Goal: Transaction & Acquisition: Purchase product/service

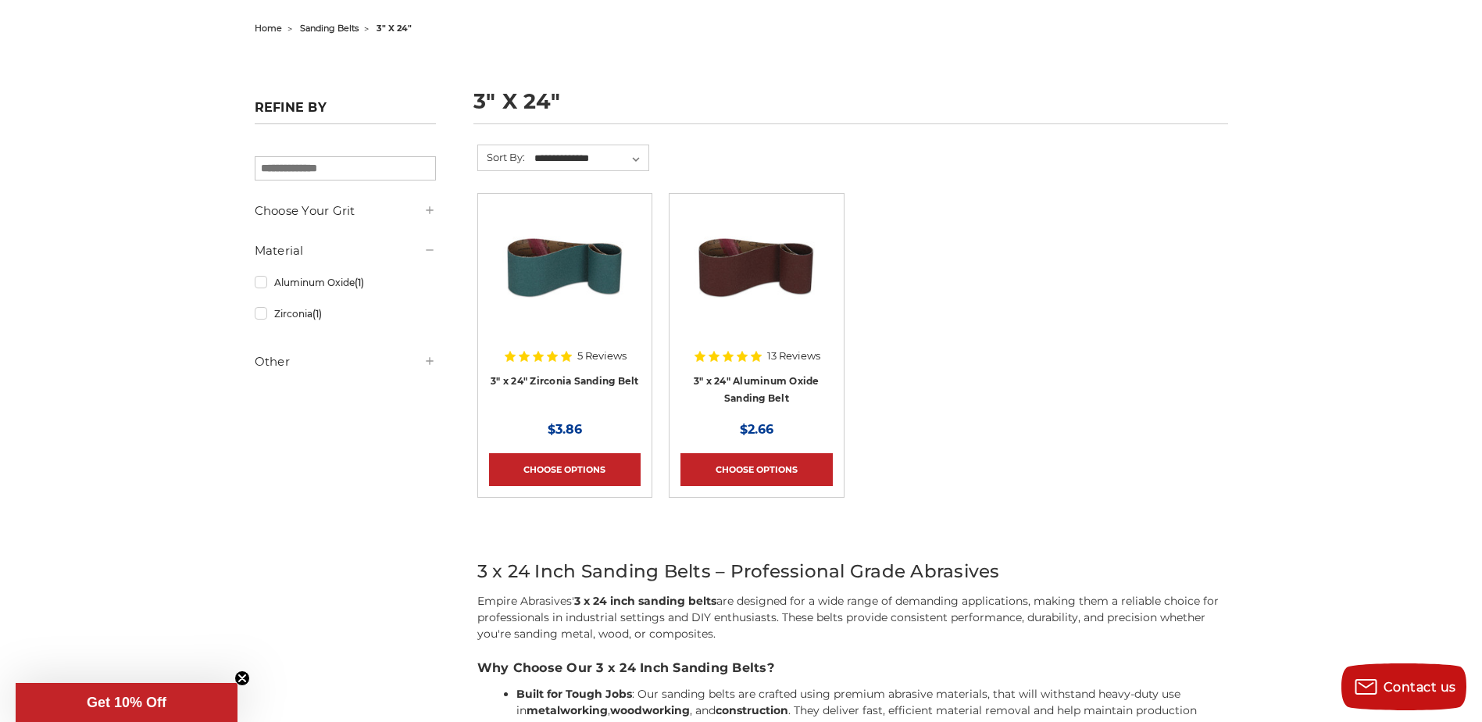
scroll to position [155, 0]
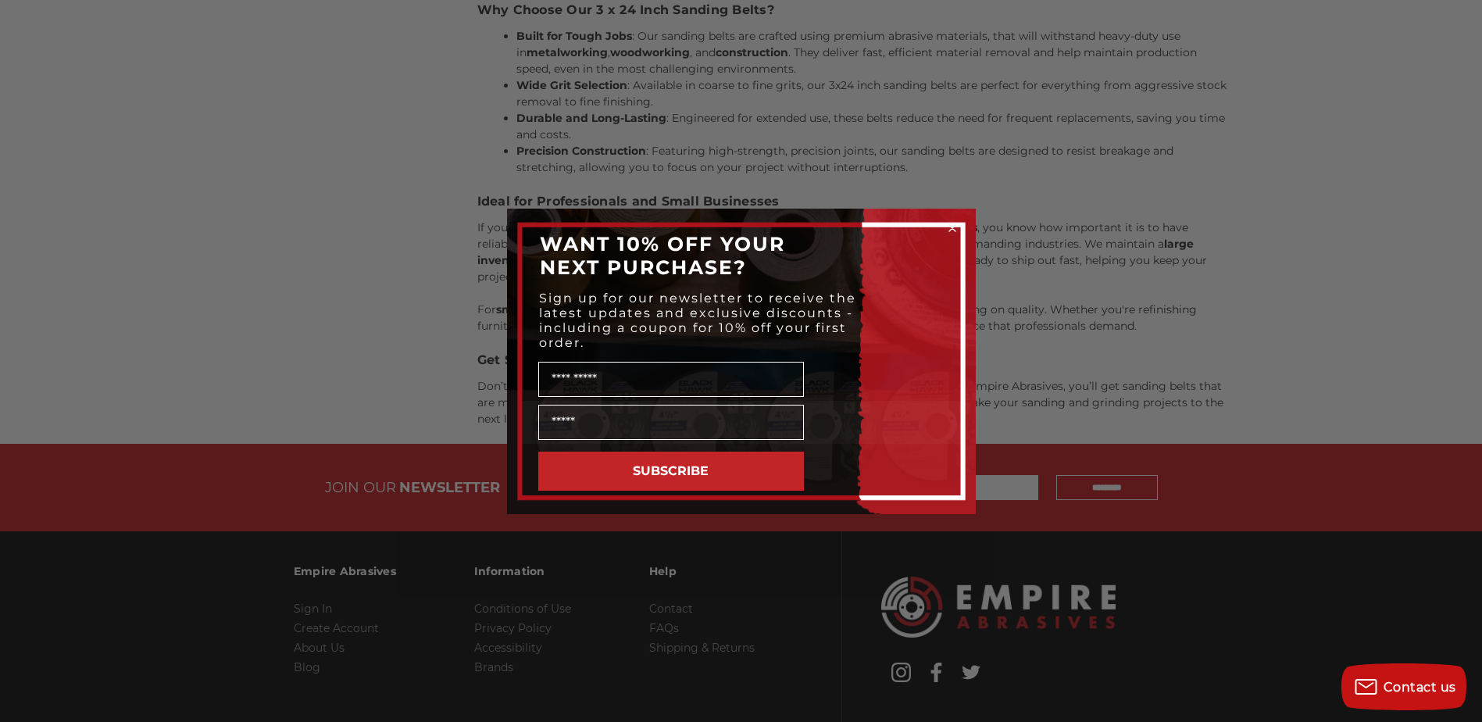
scroll to position [802, 0]
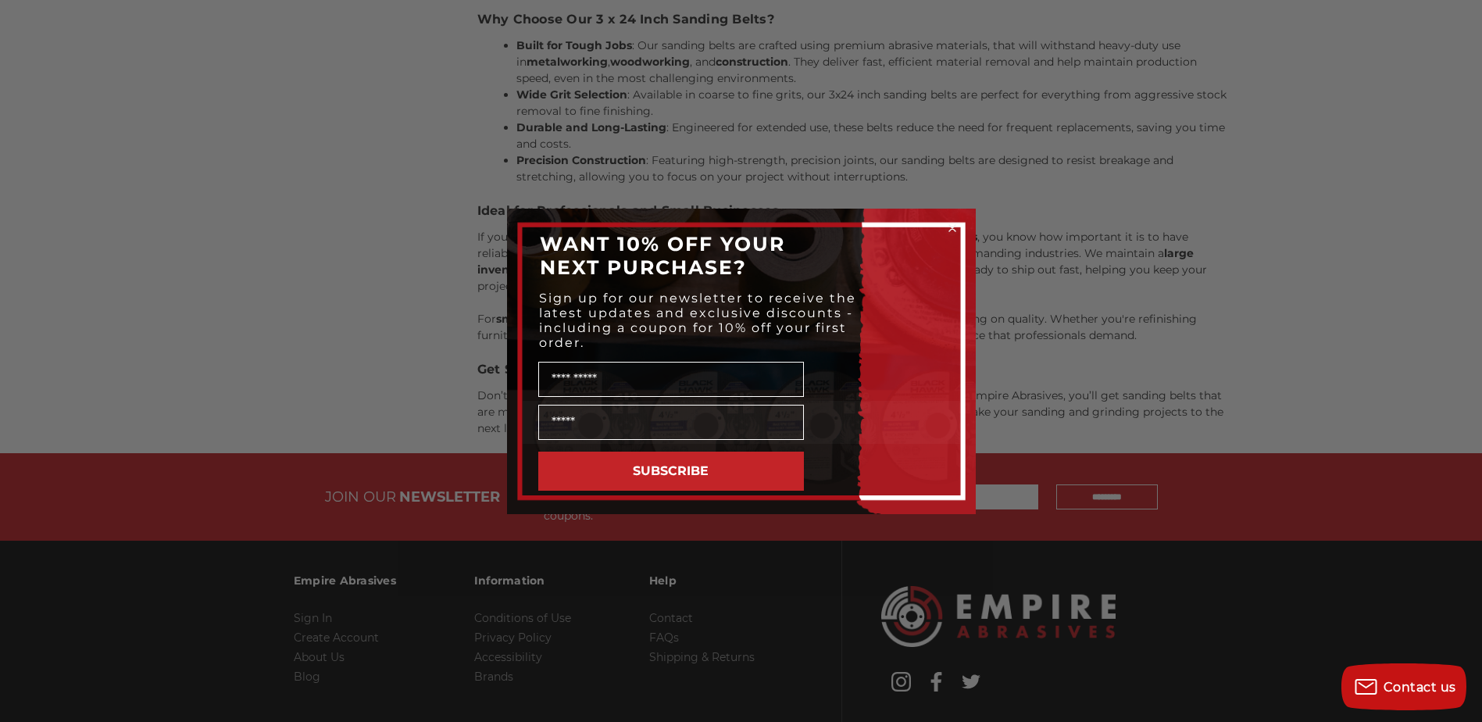
click at [951, 226] on icon "Close dialog" at bounding box center [952, 228] width 6 height 6
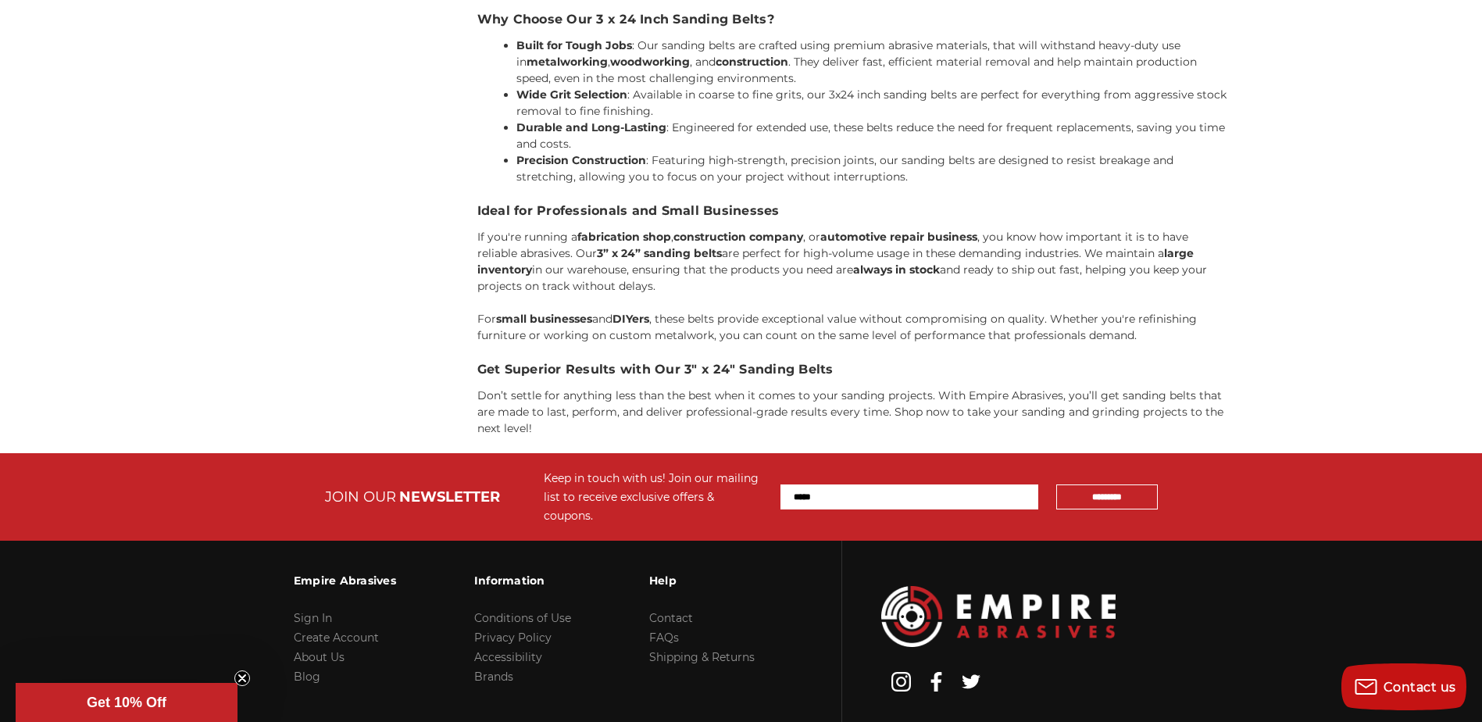
drag, startPoint x: 1465, startPoint y: 198, endPoint x: 1286, endPoint y: 244, distance: 183.8
drag, startPoint x: 1286, startPoint y: 244, endPoint x: 1454, endPoint y: 152, distance: 190.9
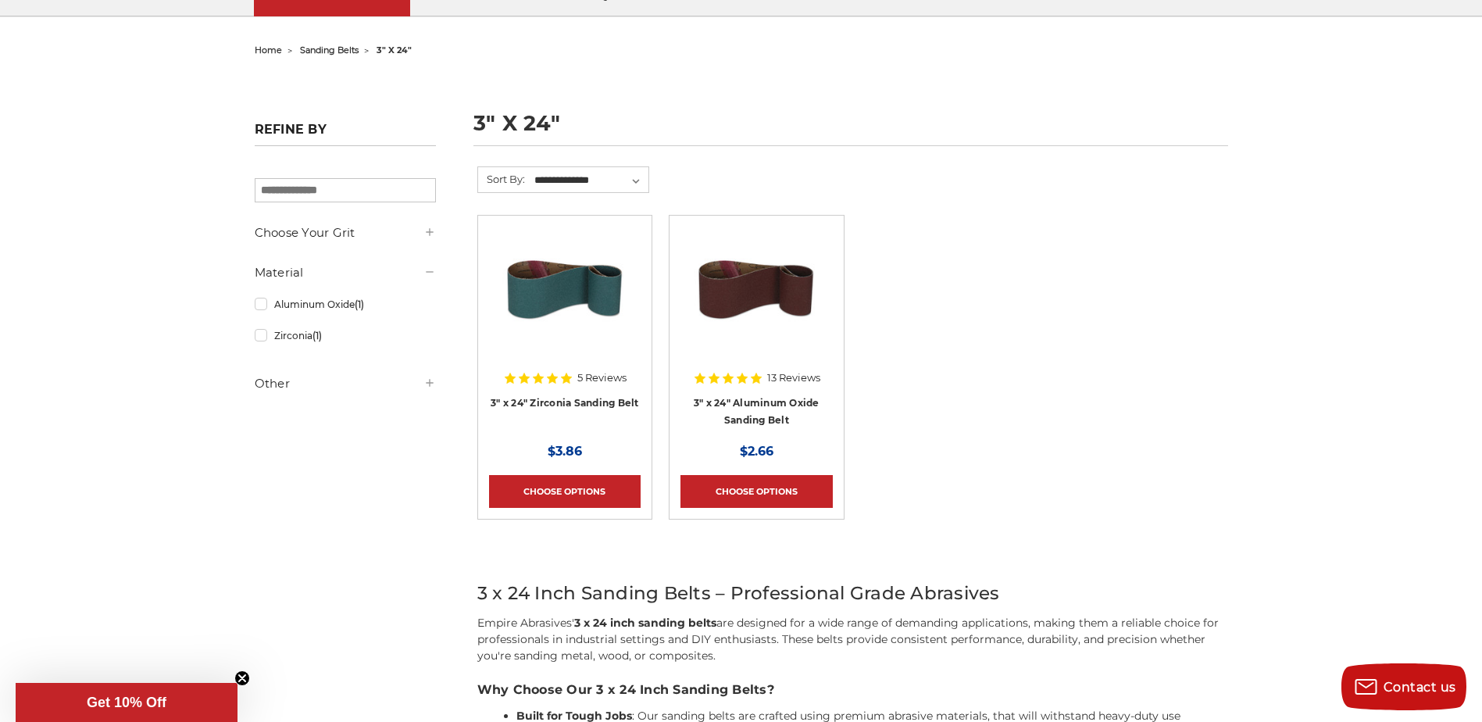
scroll to position [90, 0]
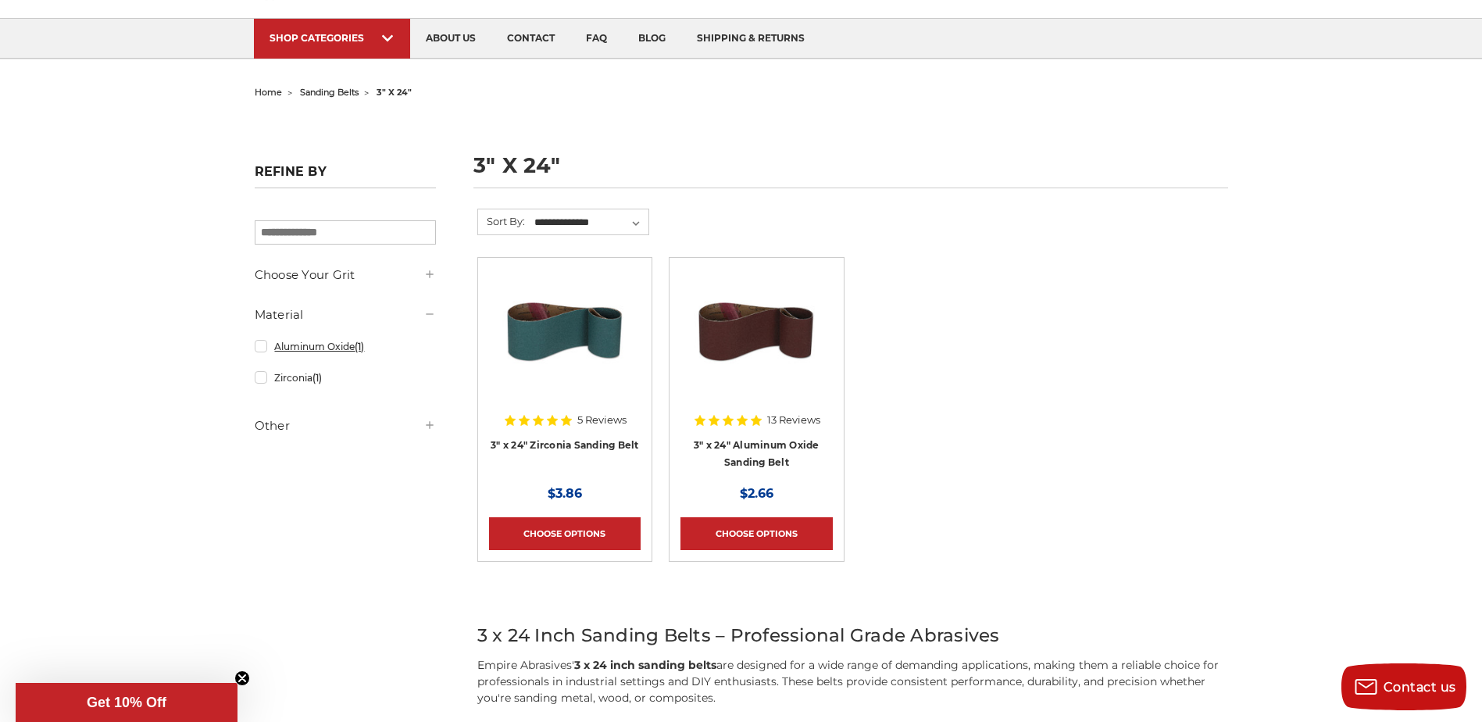
click at [259, 354] on link "Aluminum Oxide (1)" at bounding box center [345, 346] width 181 height 27
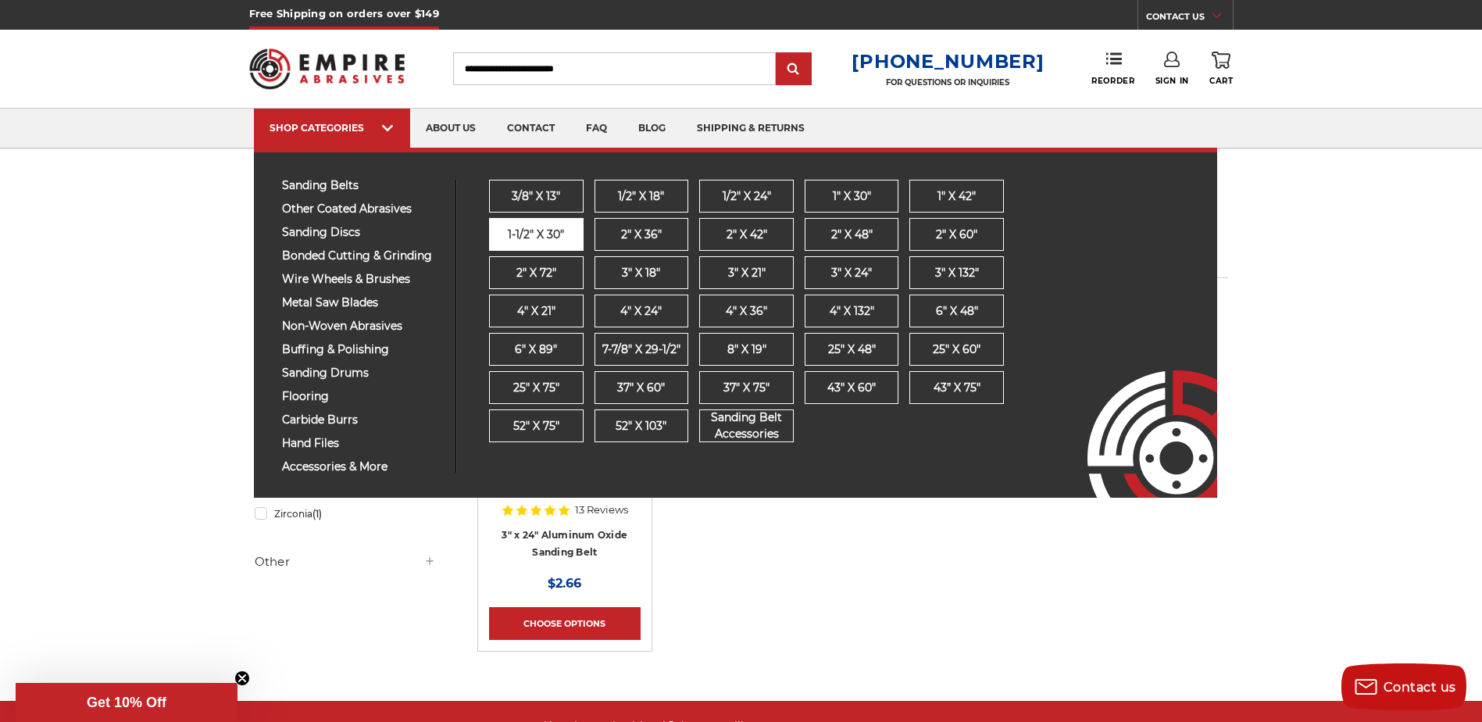
click at [551, 241] on span "1-1/2" x 30"" at bounding box center [536, 235] width 56 height 16
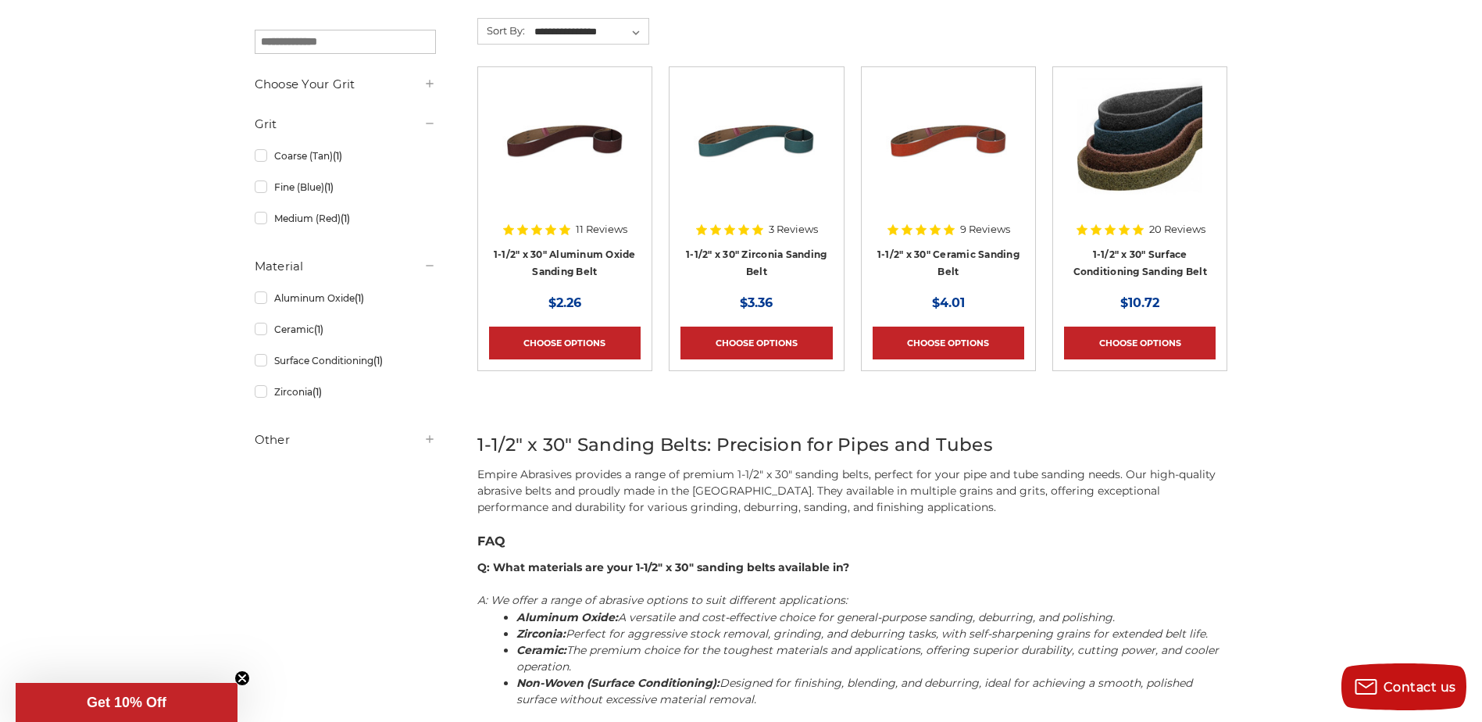
scroll to position [295, 0]
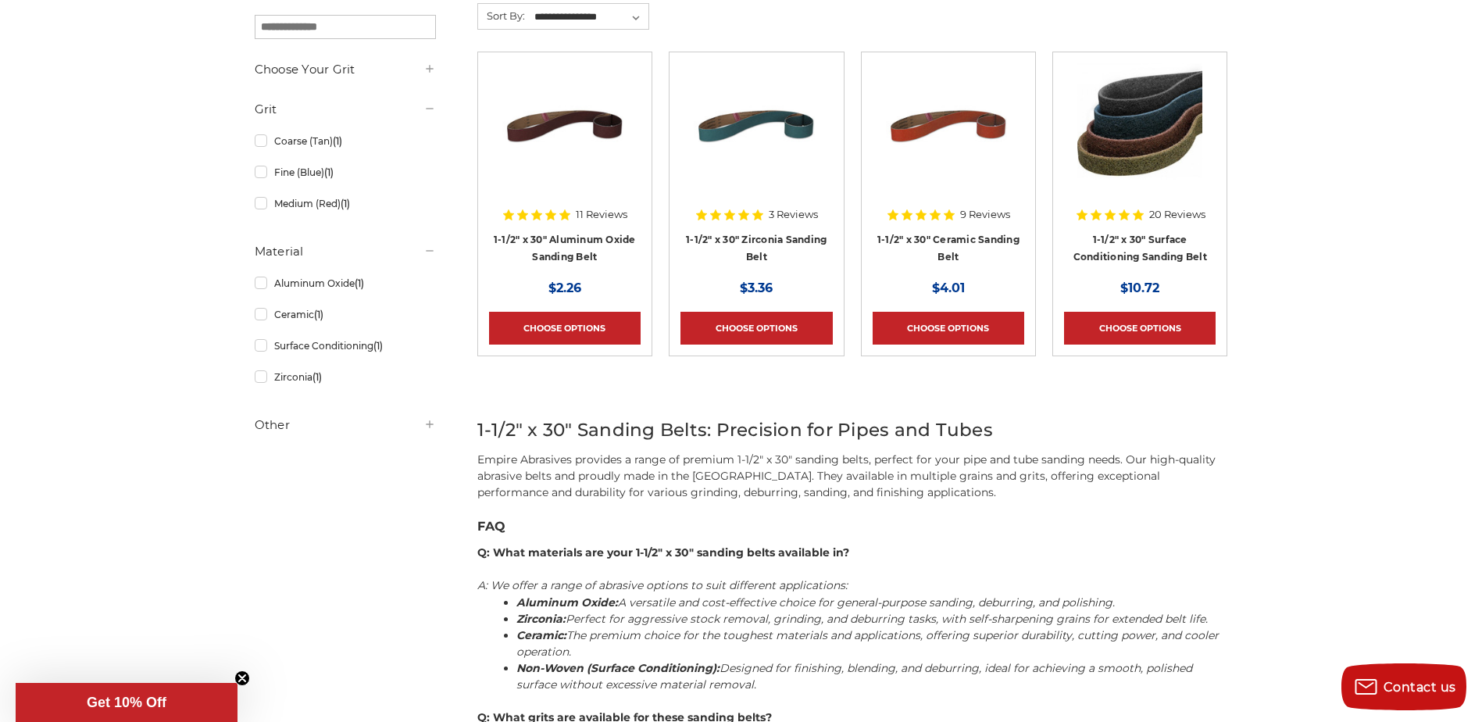
click at [572, 244] on h4 "1-1/2" x 30" Aluminum Oxide Sanding Belt" at bounding box center [565, 252] width 152 height 44
click at [578, 325] on link "Choose Options" at bounding box center [565, 328] width 152 height 33
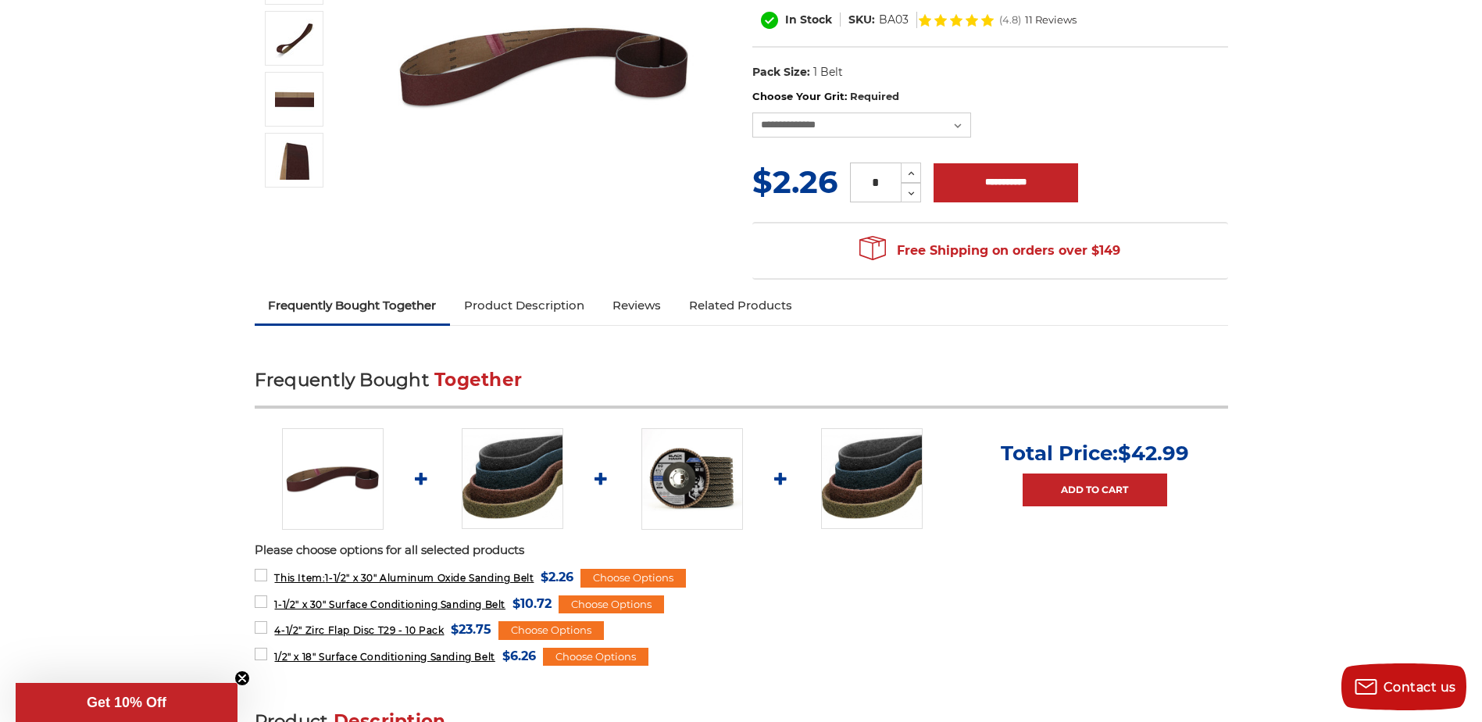
scroll to position [246, 0]
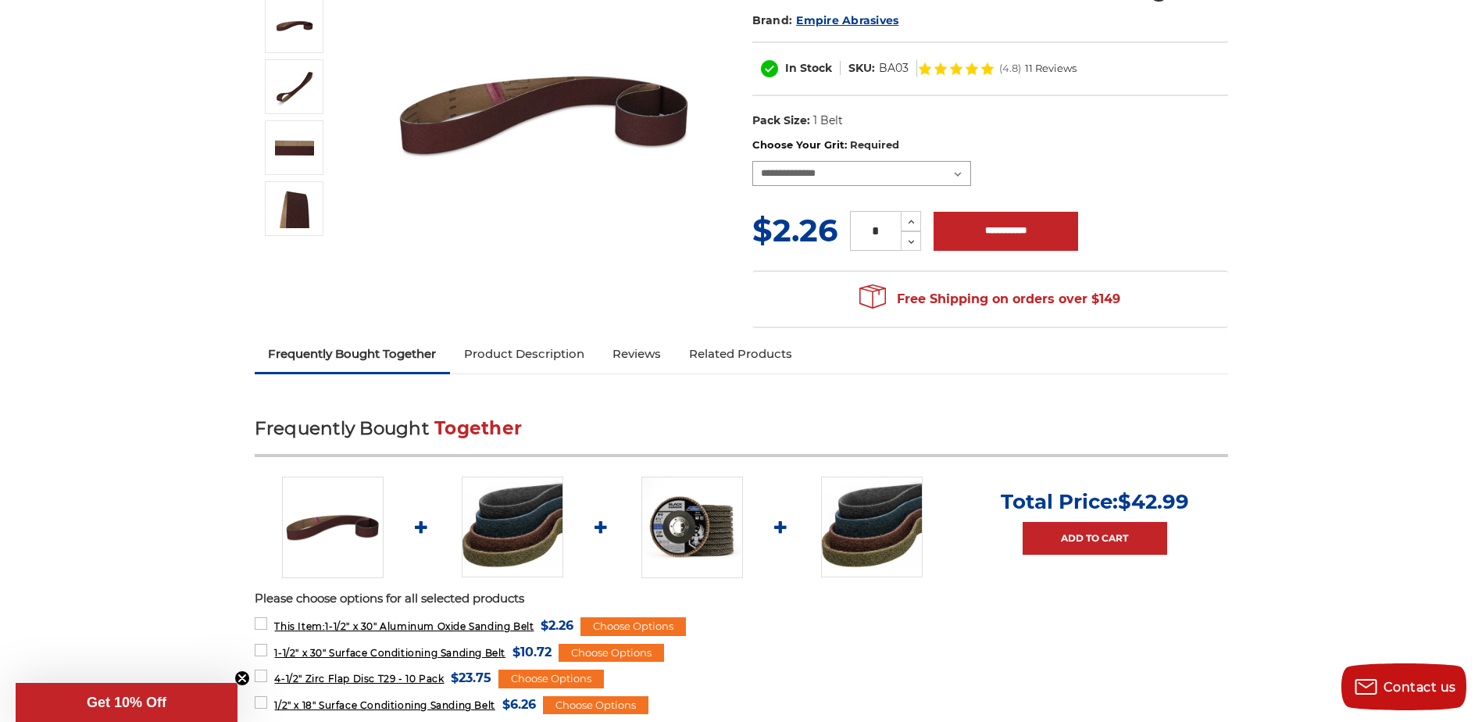
drag, startPoint x: 959, startPoint y: 173, endPoint x: 1011, endPoint y: 171, distance: 51.6
click at [959, 173] on select "**********" at bounding box center [861, 173] width 219 height 25
drag, startPoint x: 1286, startPoint y: 159, endPoint x: 1200, endPoint y: 210, distance: 100.5
drag, startPoint x: 1200, startPoint y: 210, endPoint x: 1413, endPoint y: 123, distance: 230.5
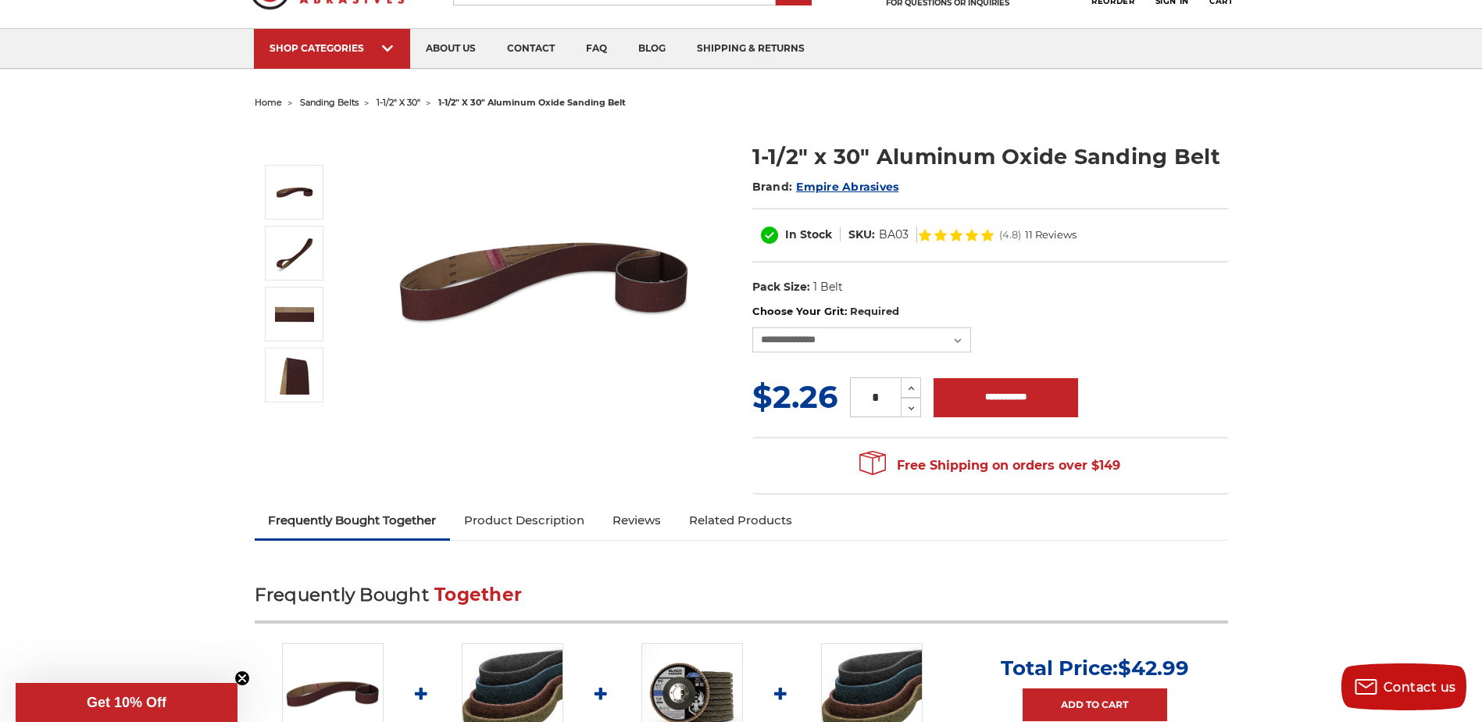
scroll to position [0, 0]
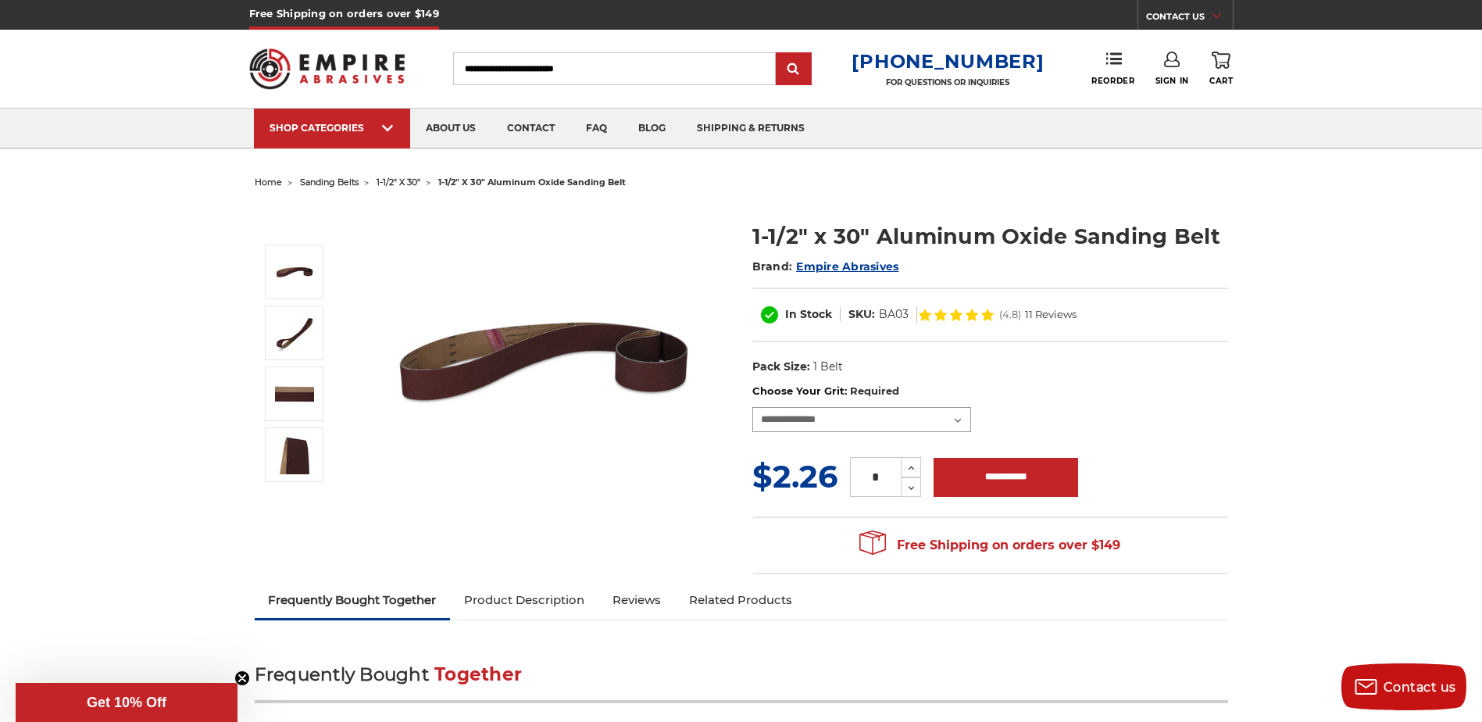
click at [960, 424] on select "**********" at bounding box center [861, 419] width 219 height 25
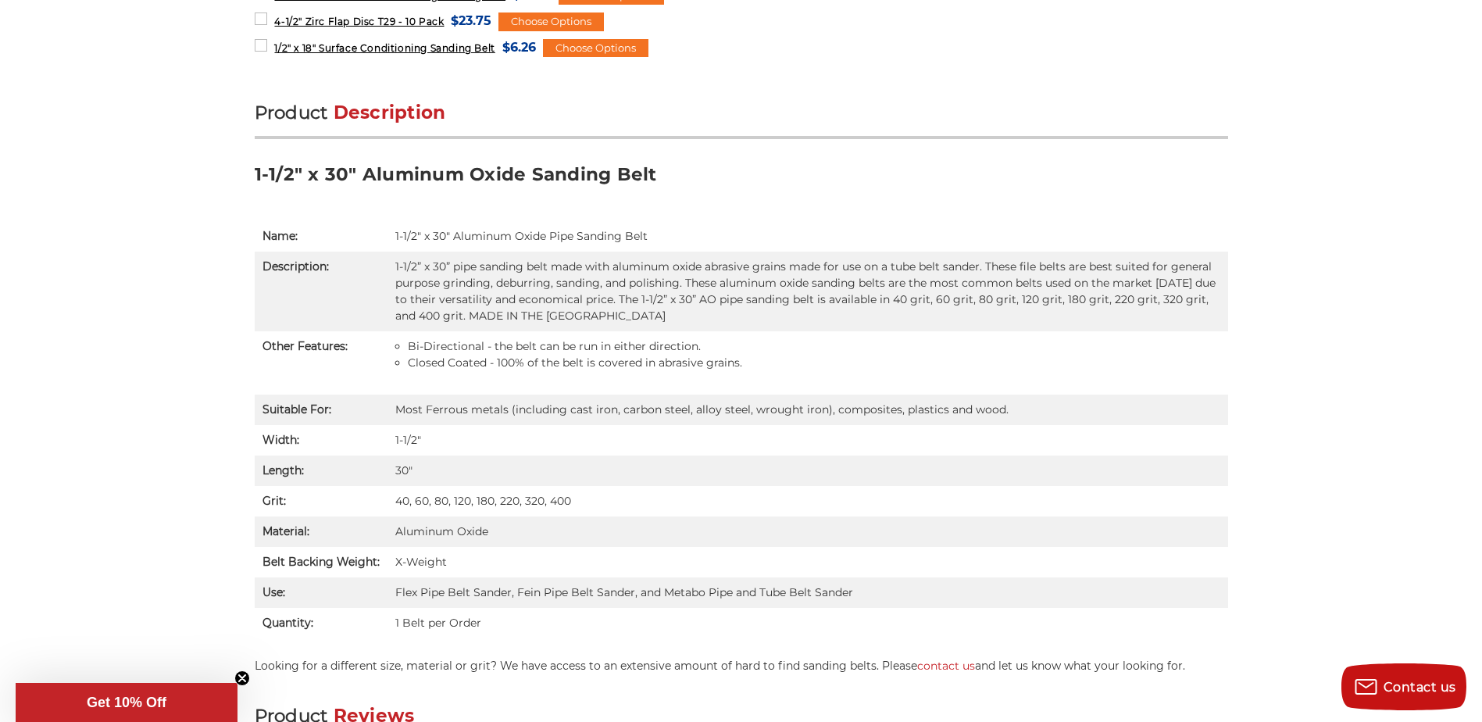
scroll to position [915, 0]
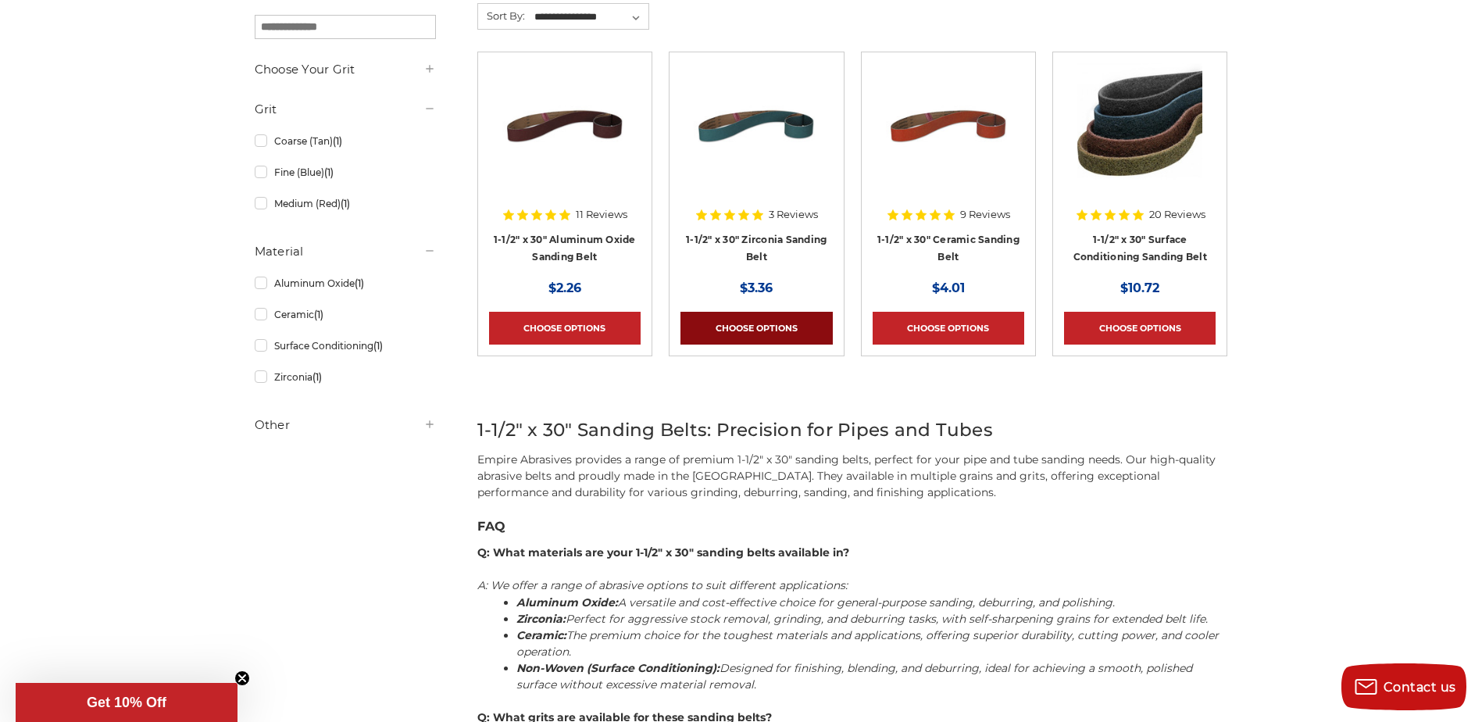
click at [762, 334] on link "Choose Options" at bounding box center [756, 328] width 152 height 33
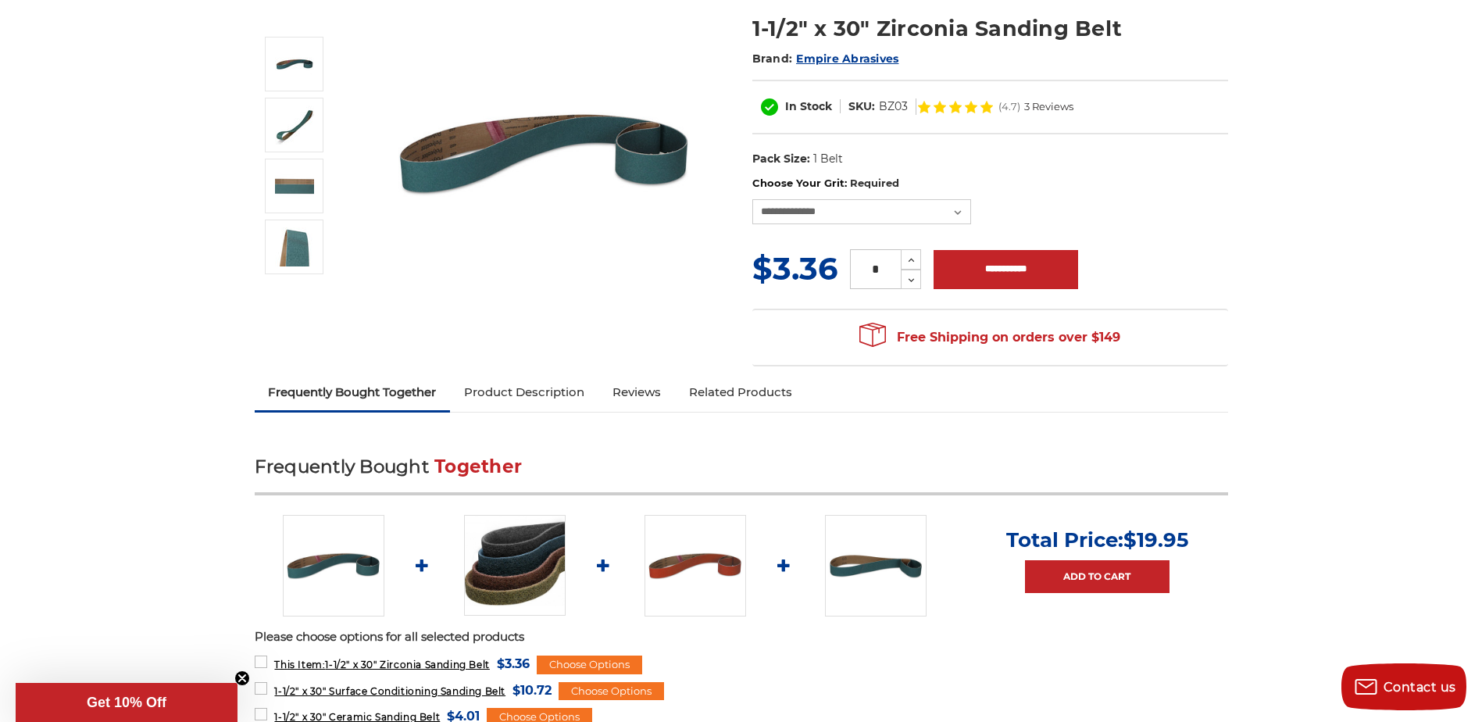
scroll to position [212, 0]
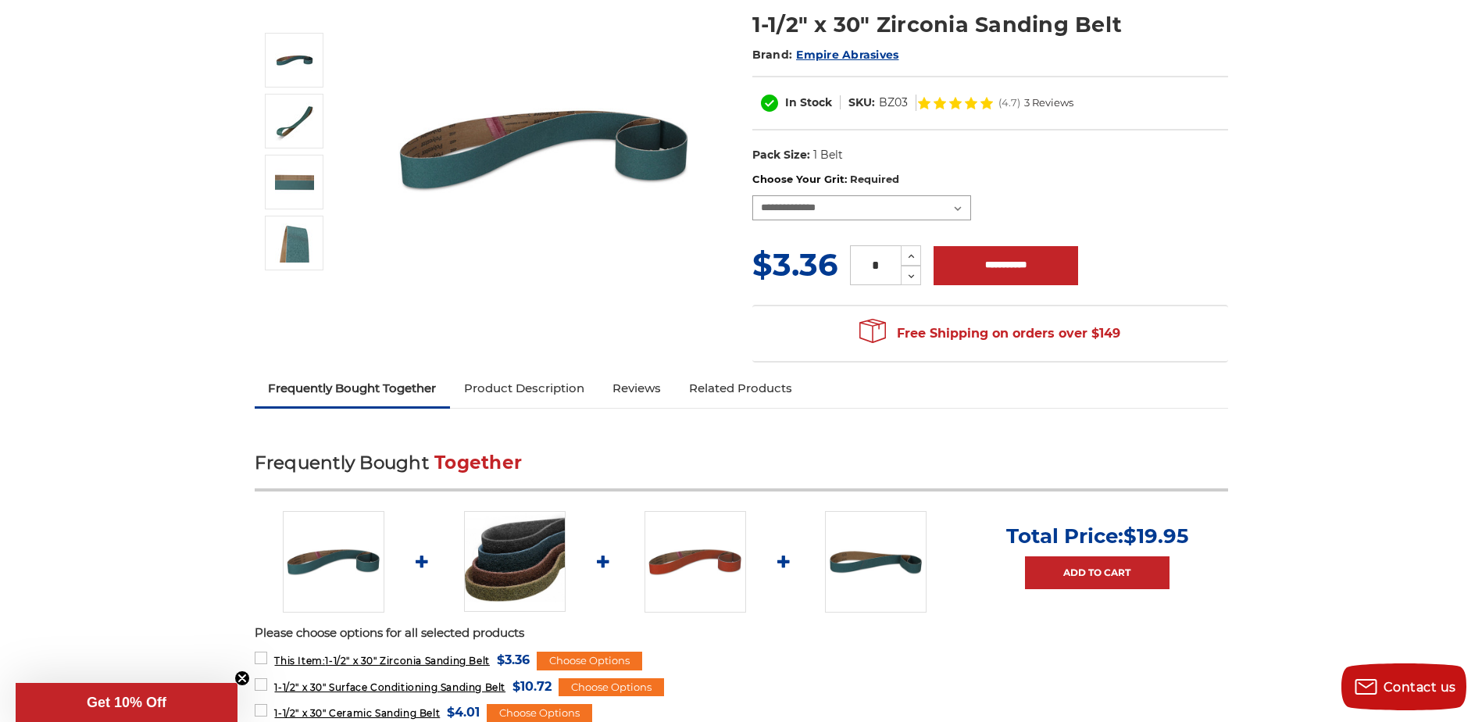
click at [967, 208] on select "**********" at bounding box center [861, 207] width 219 height 25
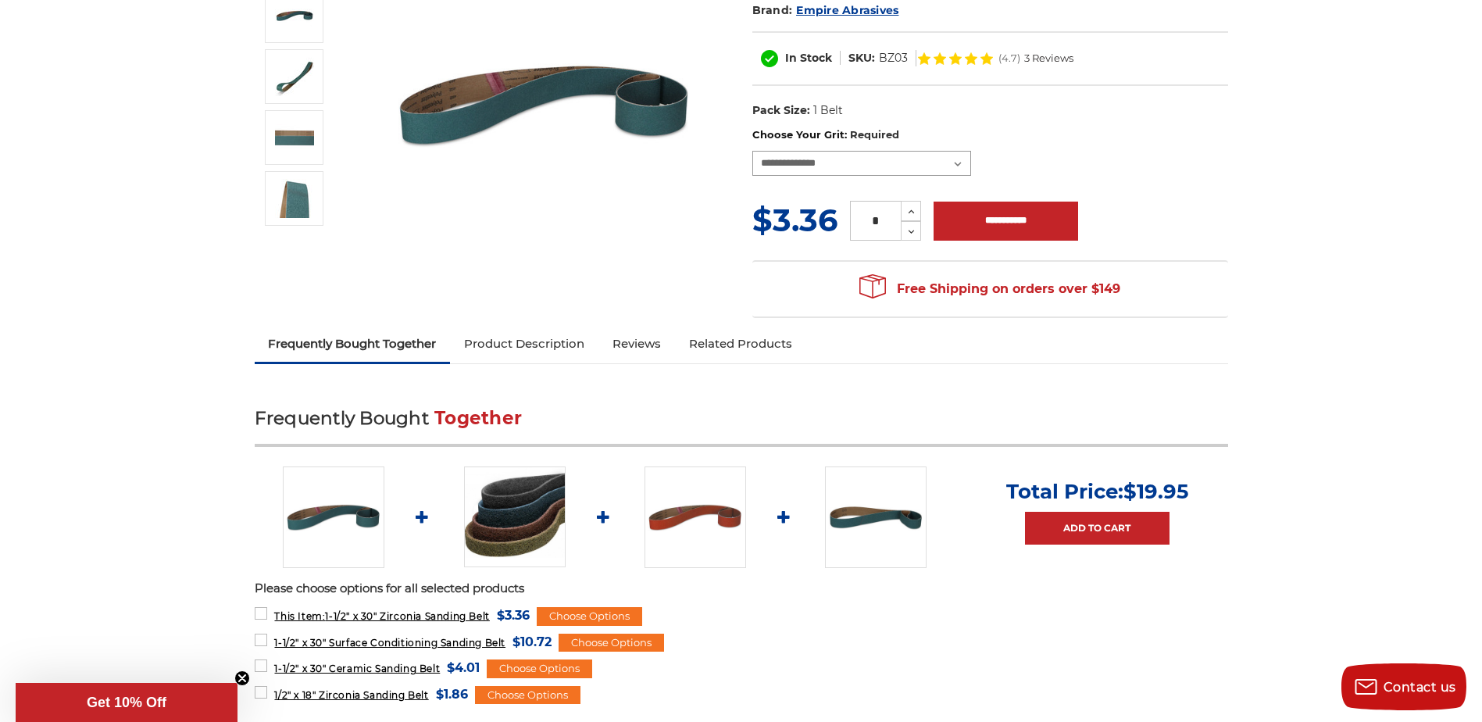
scroll to position [269, 0]
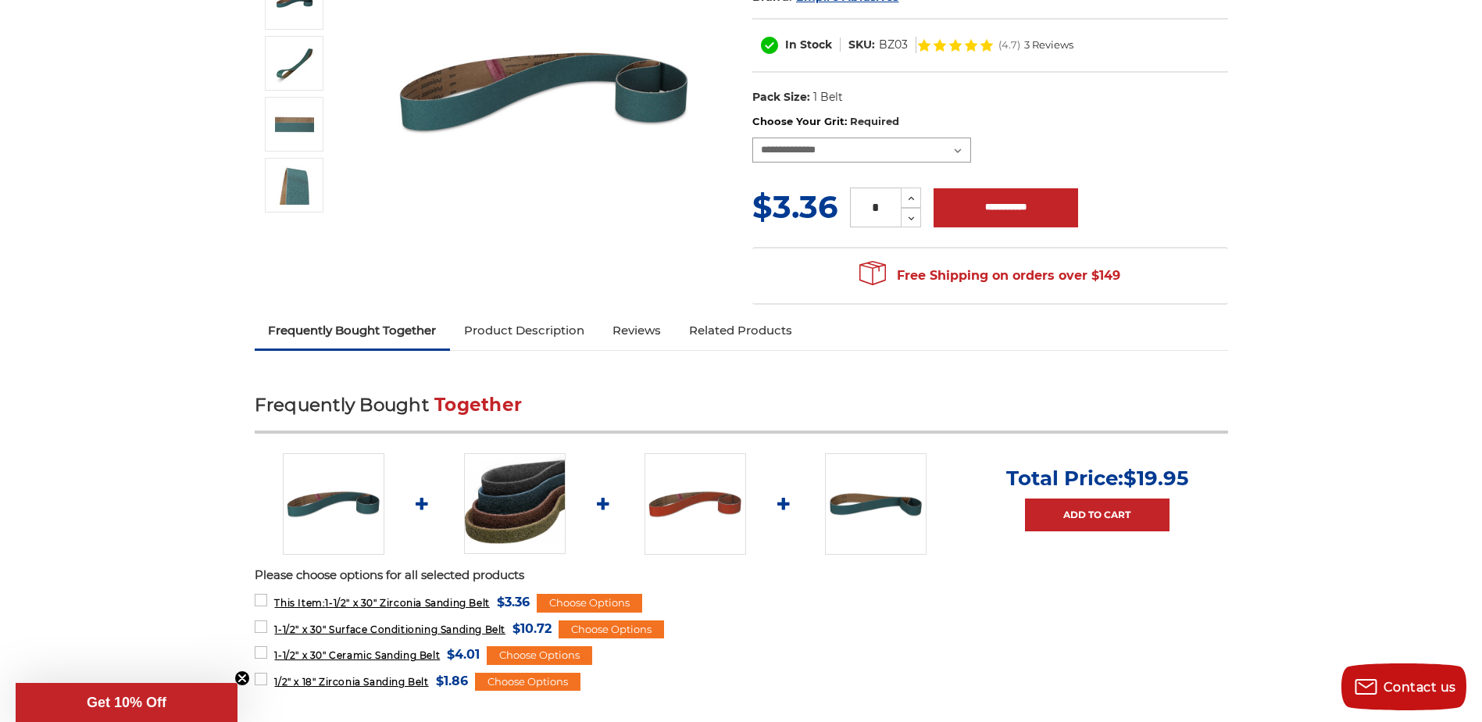
click at [969, 151] on select "**********" at bounding box center [861, 149] width 219 height 25
click at [599, 235] on img at bounding box center [544, 91] width 312 height 312
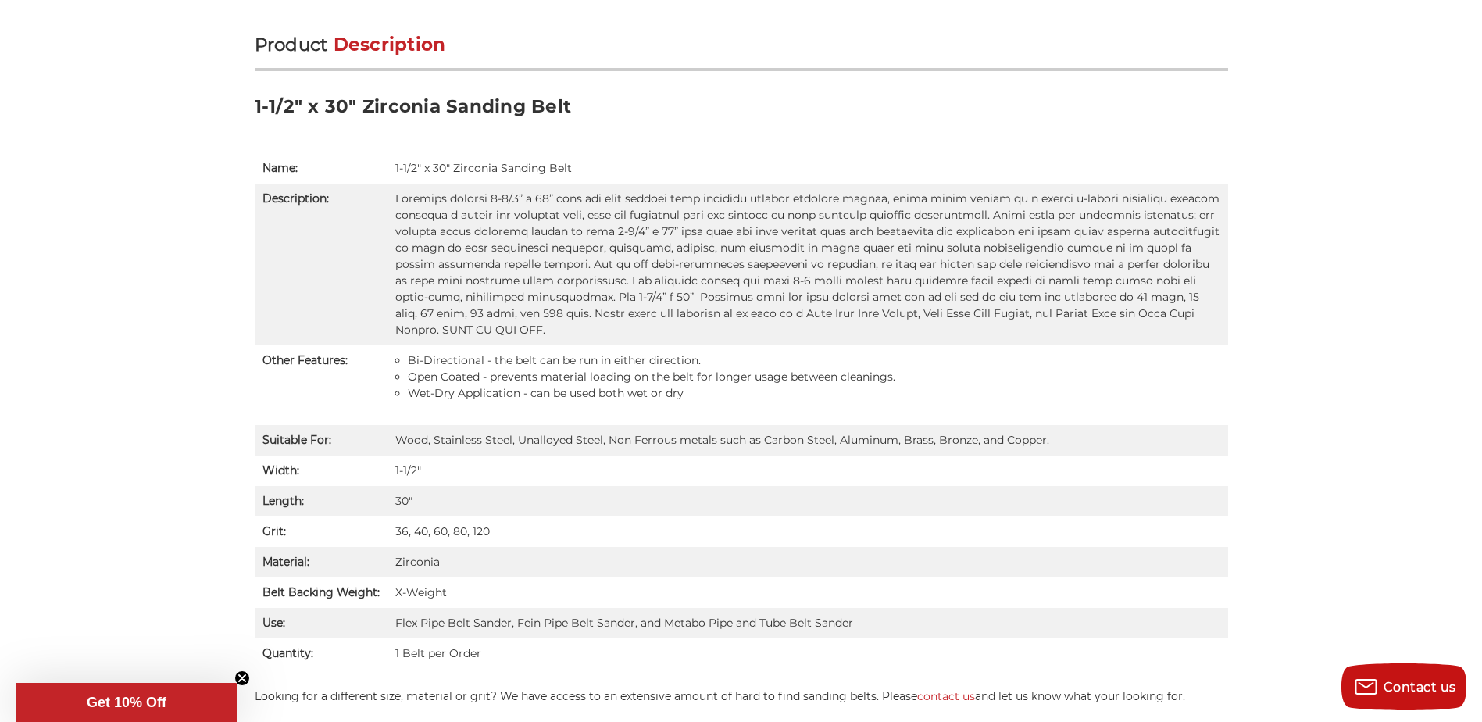
scroll to position [1033, 0]
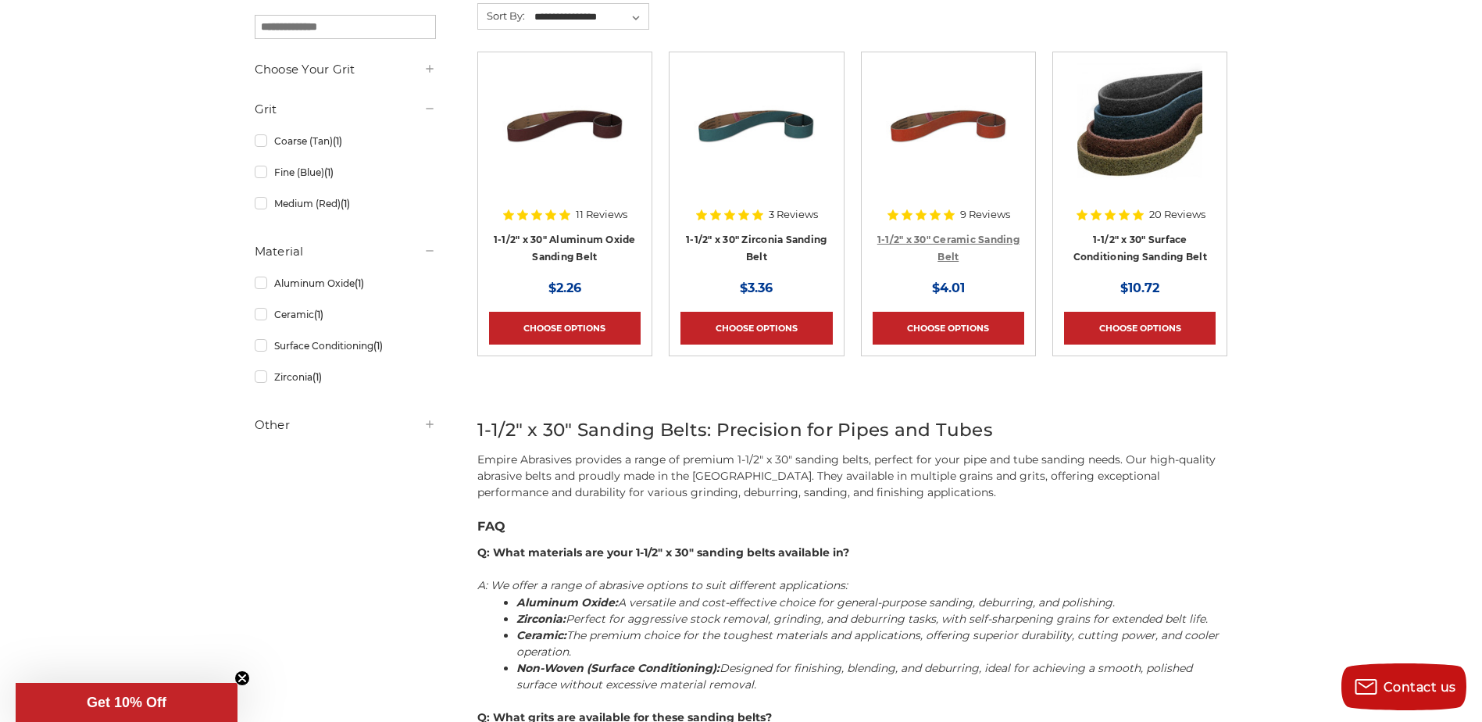
click at [996, 242] on link "1-1/2" x 30" Ceramic Sanding Belt" at bounding box center [948, 249] width 142 height 30
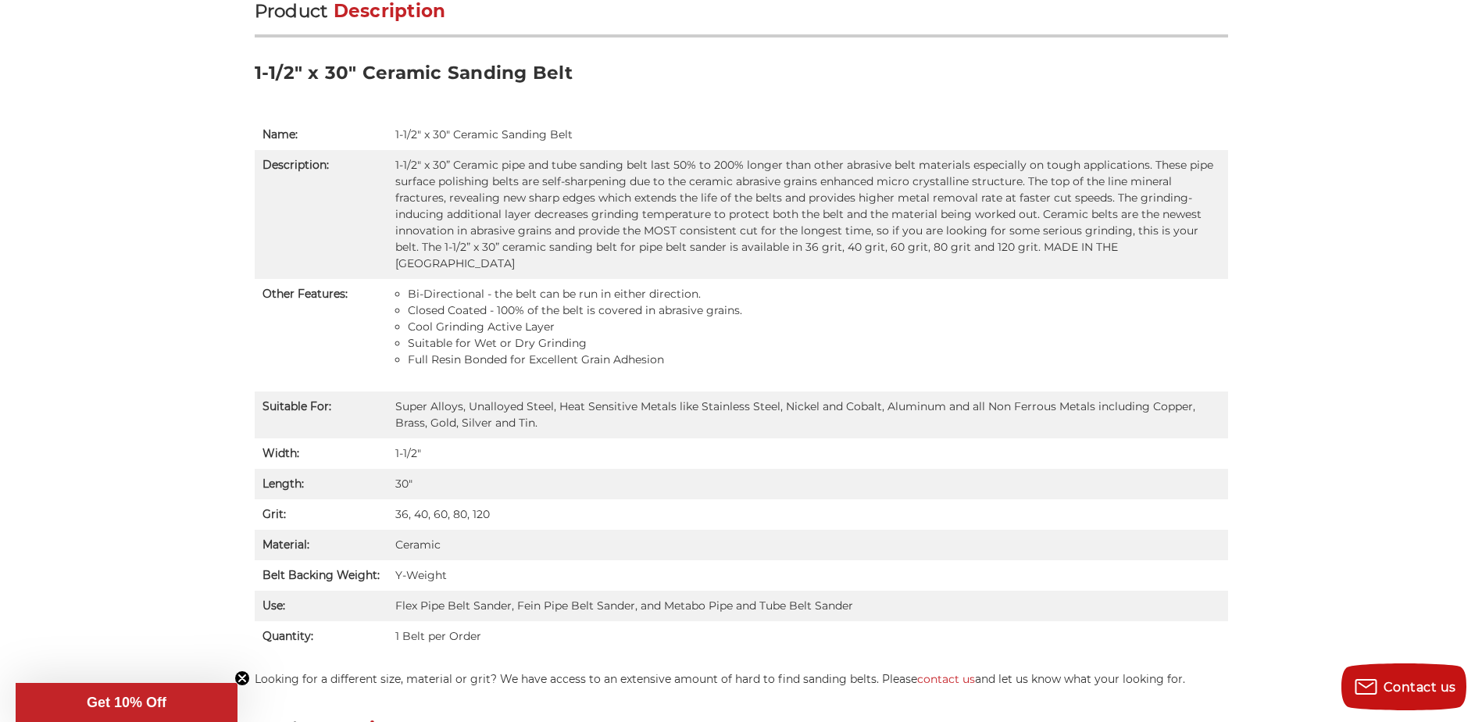
scroll to position [1011, 0]
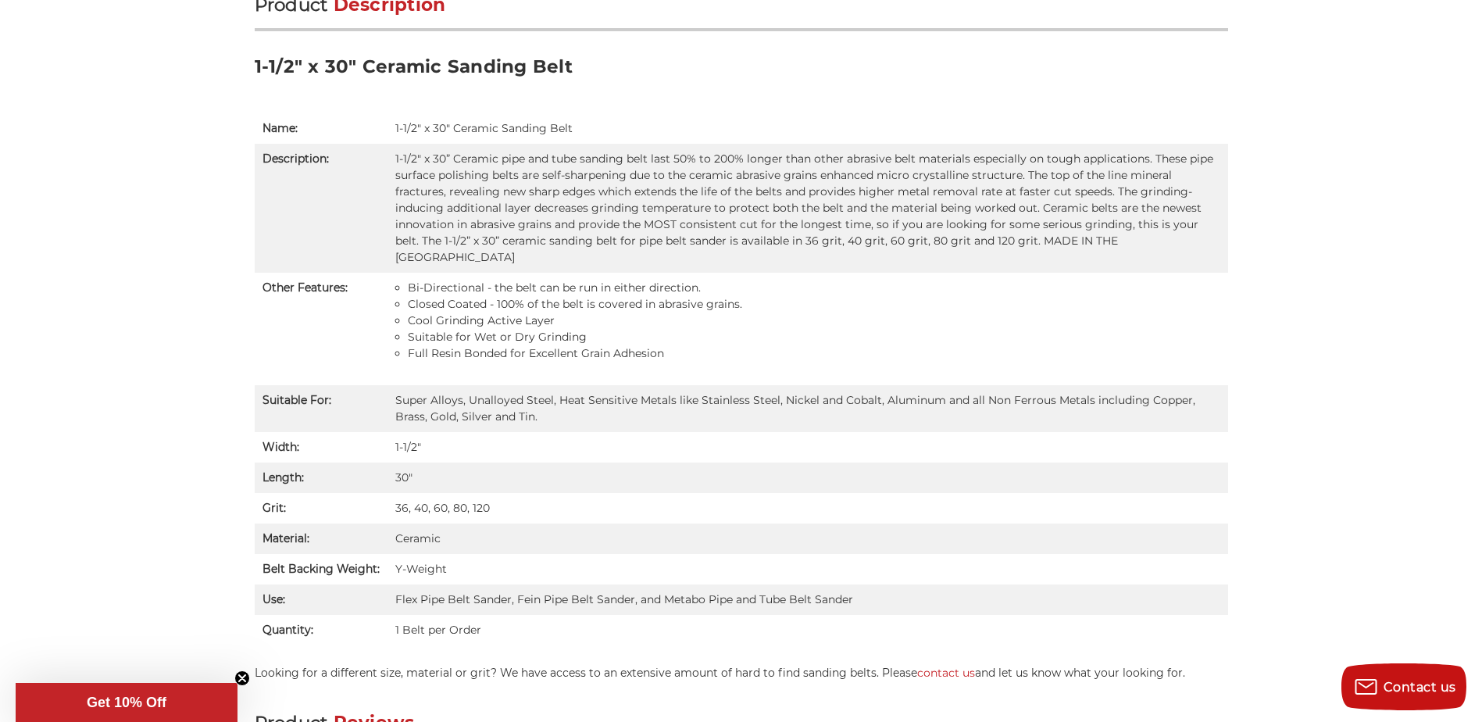
drag, startPoint x: 1343, startPoint y: 220, endPoint x: 1264, endPoint y: 259, distance: 88.0
drag, startPoint x: 1264, startPoint y: 259, endPoint x: 1388, endPoint y: 170, distance: 153.3
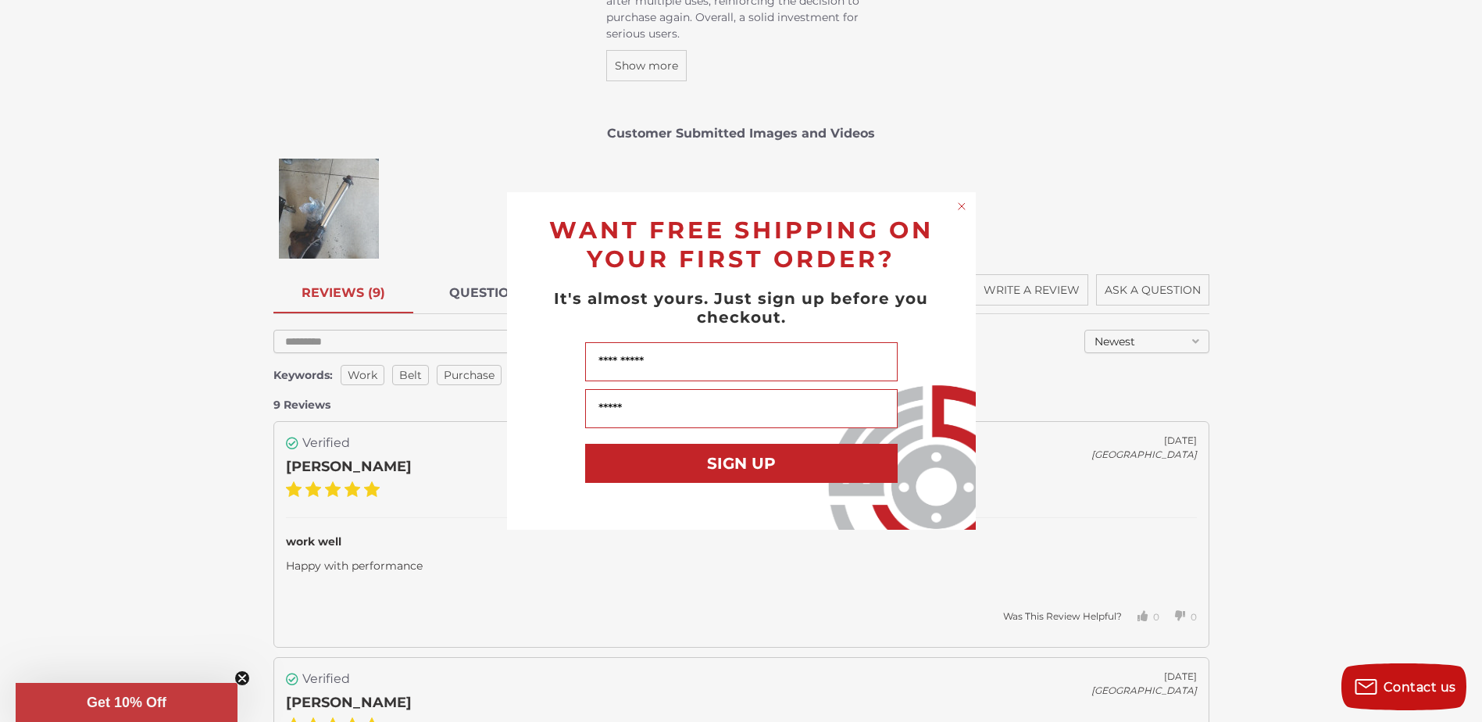
scroll to position [2177, 0]
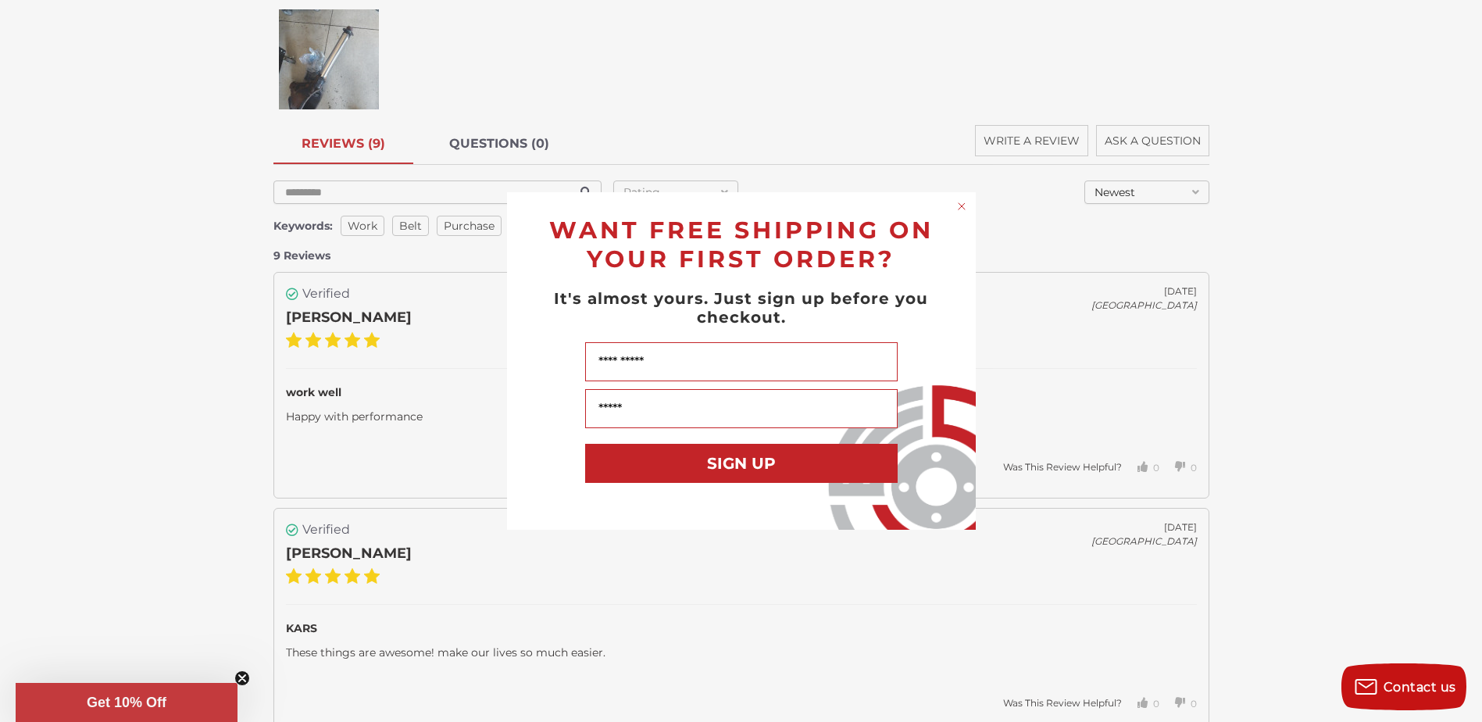
click at [968, 199] on icon "Close dialog" at bounding box center [962, 206] width 16 height 16
